Goal: Browse casually

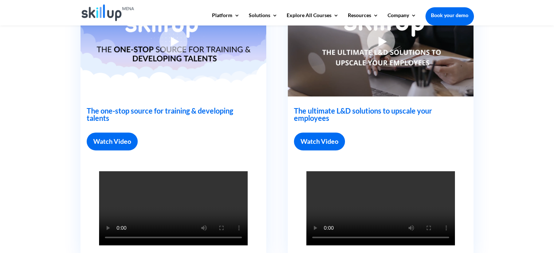
scroll to position [237, 0]
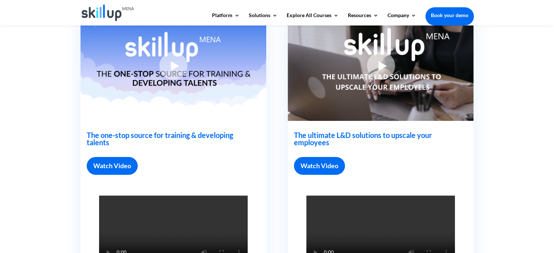
click at [316, 168] on link "Watch Video" at bounding box center [319, 166] width 51 height 18
click at [374, 69] on img at bounding box center [381, 66] width 186 height 110
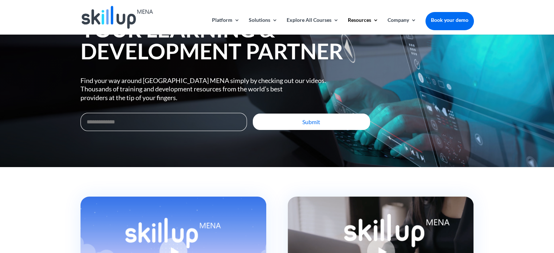
scroll to position [0, 0]
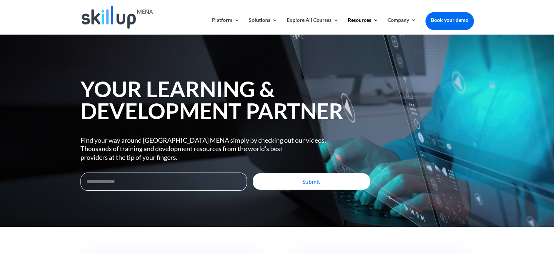
click at [122, 16] on img at bounding box center [117, 17] width 71 height 23
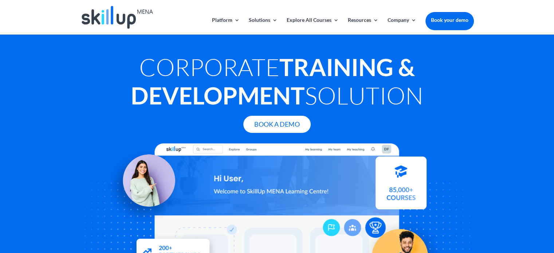
click at [308, 104] on h1 "Corporate Training & Development Solution" at bounding box center [278, 83] width 394 height 60
